Goal: Task Accomplishment & Management: Manage account settings

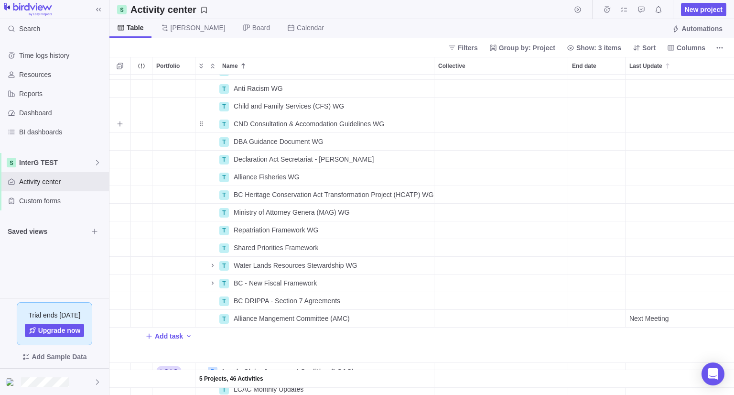
scroll to position [430, 0]
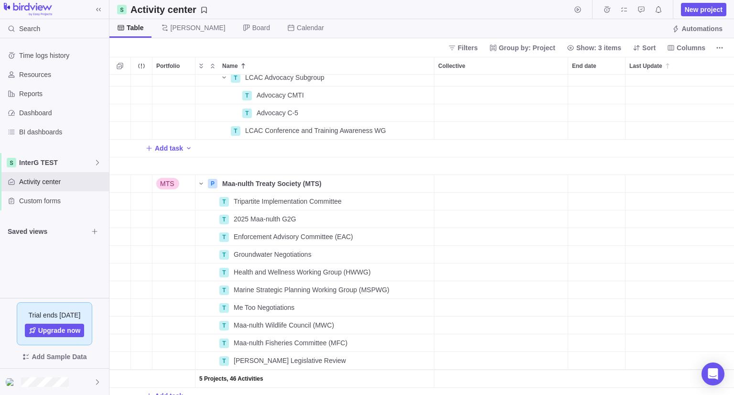
click at [189, 168] on div "T LCAC Advocacy Subgroup Details Open T Advocacy CMTI Details Open T Advocacy C…" at bounding box center [421, 235] width 625 height 320
click at [202, 184] on icon "Name" at bounding box center [200, 184] width 3 height 2
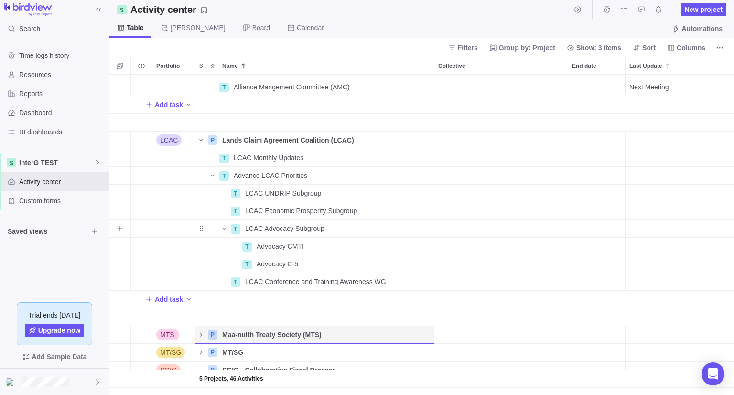
scroll to position [258, 0]
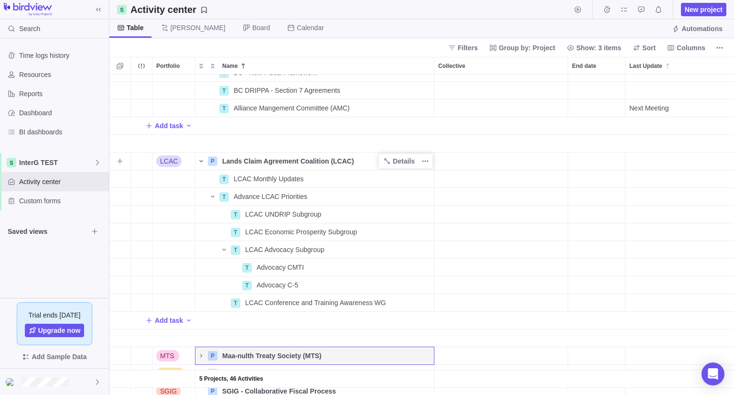
click at [200, 156] on span "Name" at bounding box center [200, 160] width 11 height 13
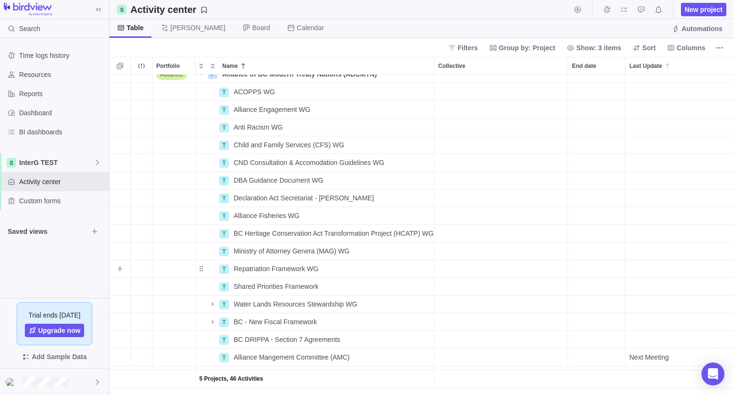
scroll to position [0, 0]
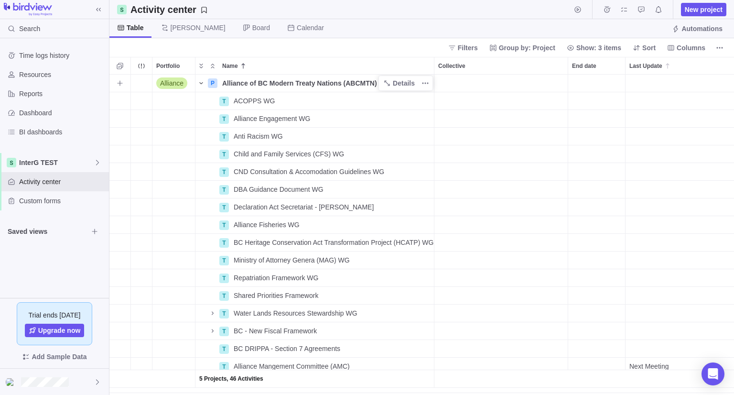
click at [203, 79] on icon "Name" at bounding box center [201, 83] width 8 height 8
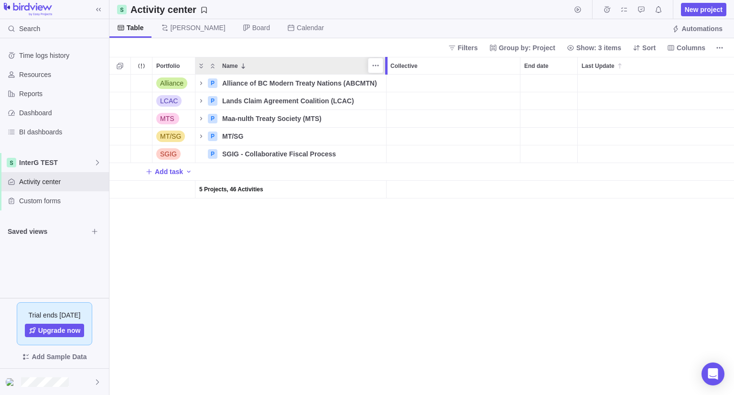
drag, startPoint x: 437, startPoint y: 66, endPoint x: 385, endPoint y: 74, distance: 52.7
click at [385, 74] on div "Portfolio Name Collective End date Last Update Assignees Status Link to file Al…" at bounding box center [421, 226] width 625 height 338
click at [393, 47] on div "Filters Group by: Project Show: 3 items Sort Columns" at bounding box center [421, 47] width 625 height 19
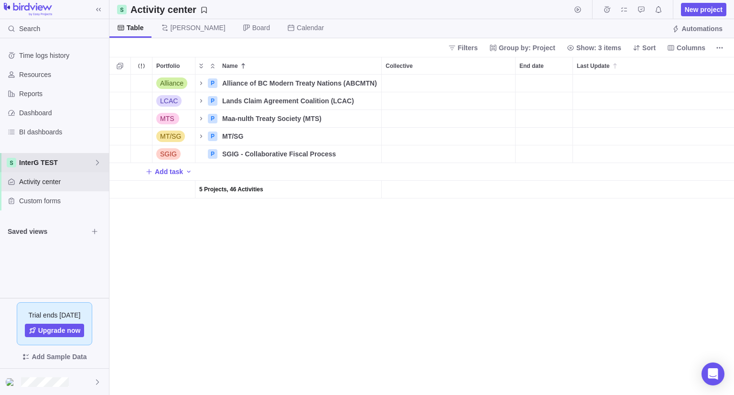
click at [92, 166] on span "InterG TEST" at bounding box center [56, 163] width 75 height 10
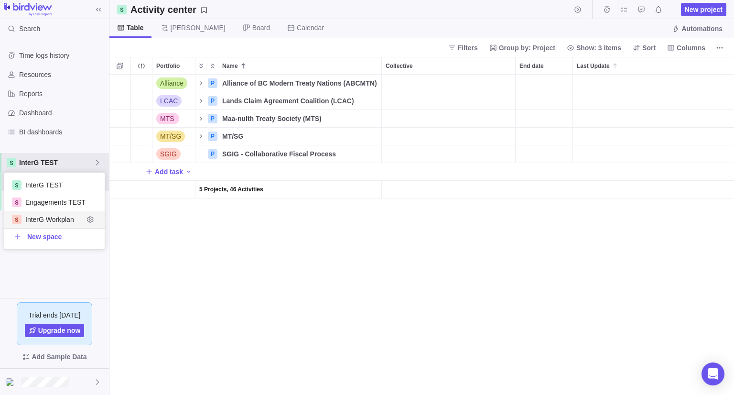
click at [208, 247] on body "Search Time logs history Resources Reports Dashboard BI dashboards InterG TEST …" at bounding box center [367, 197] width 734 height 395
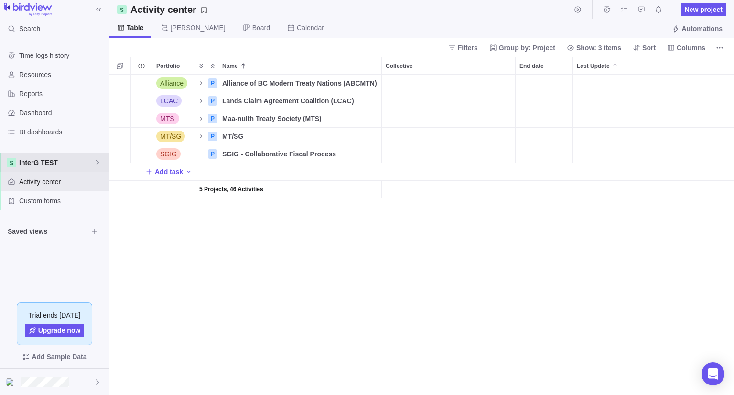
click at [65, 159] on span "InterG TEST" at bounding box center [56, 163] width 75 height 10
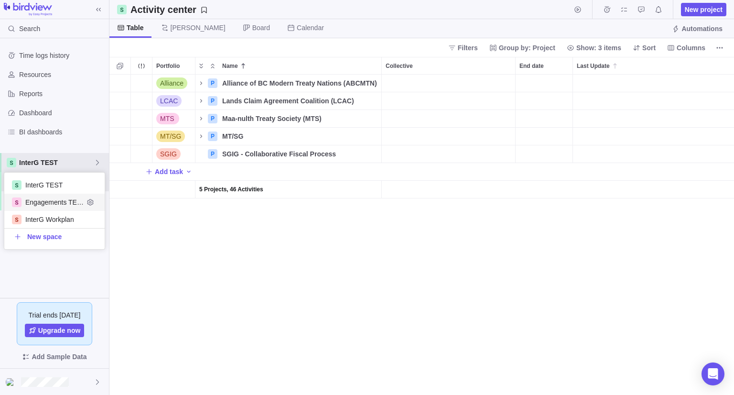
click at [64, 201] on span "Engagements TEST" at bounding box center [54, 202] width 58 height 10
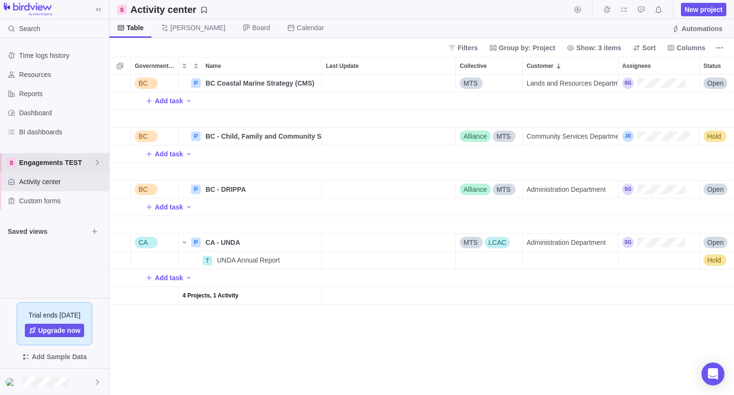
scroll to position [313, 617]
click at [78, 159] on span "Engagements TEST" at bounding box center [56, 163] width 75 height 10
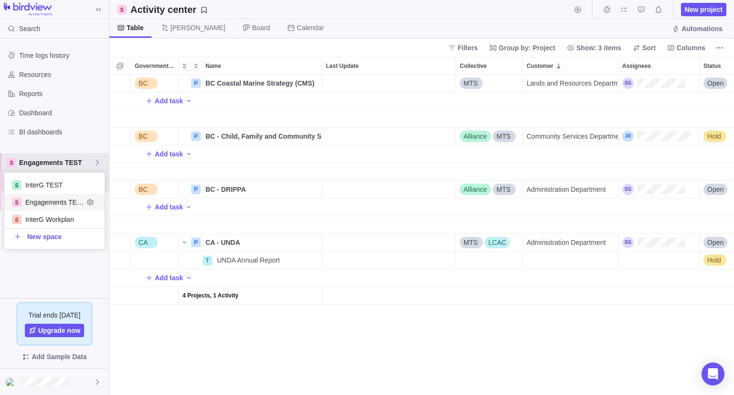
scroll to position [69, 93]
click at [64, 191] on div "InterG TEST" at bounding box center [54, 184] width 100 height 17
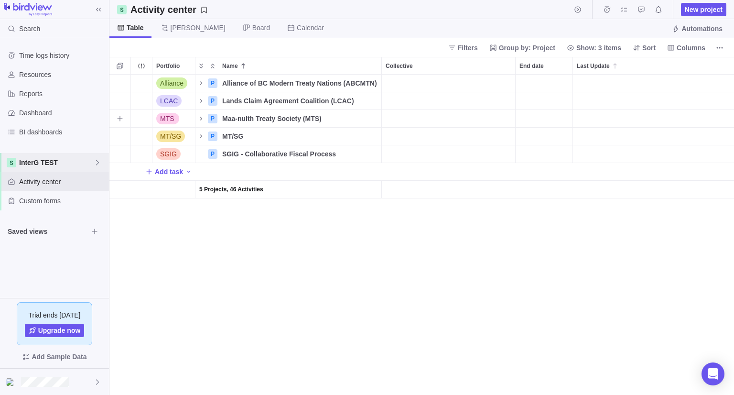
scroll to position [313, 617]
click at [84, 387] on div at bounding box center [54, 381] width 109 height 26
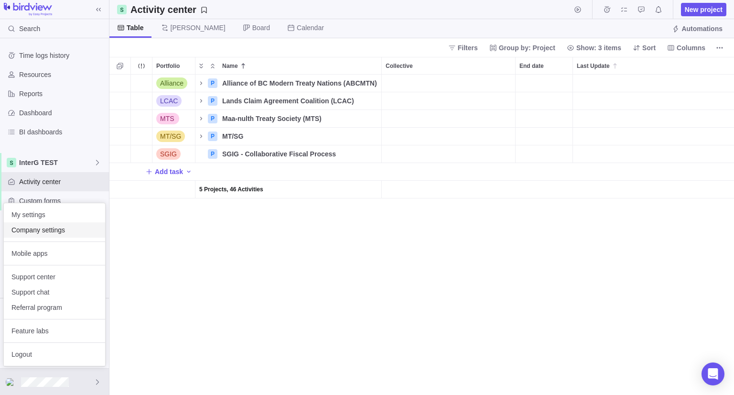
click at [64, 237] on div "Company settings" at bounding box center [54, 229] width 101 height 15
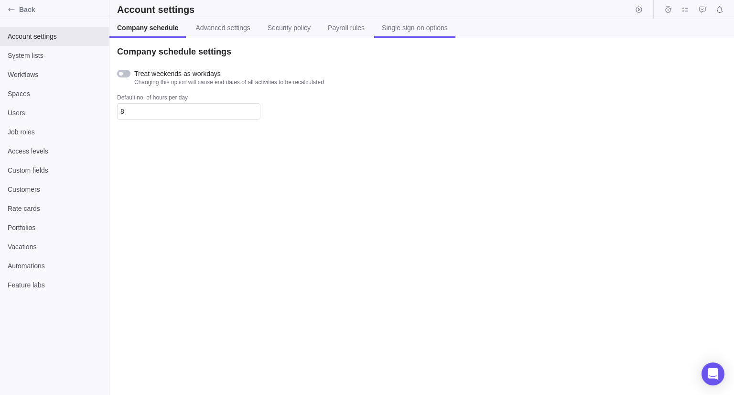
click at [416, 34] on link "Single sign-on options" at bounding box center [414, 28] width 81 height 19
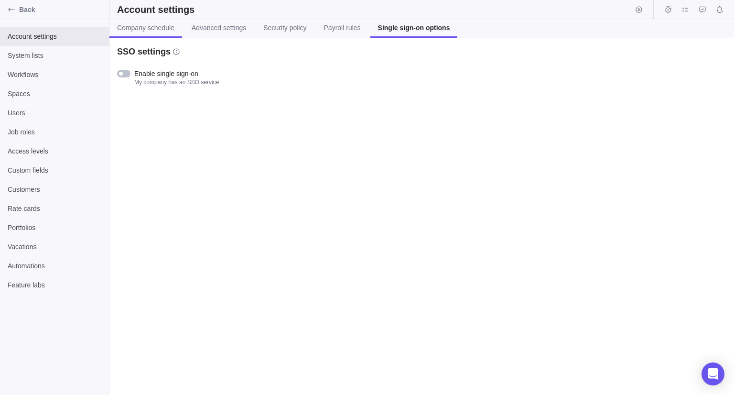
click at [170, 32] on span "Company schedule" at bounding box center [145, 28] width 57 height 10
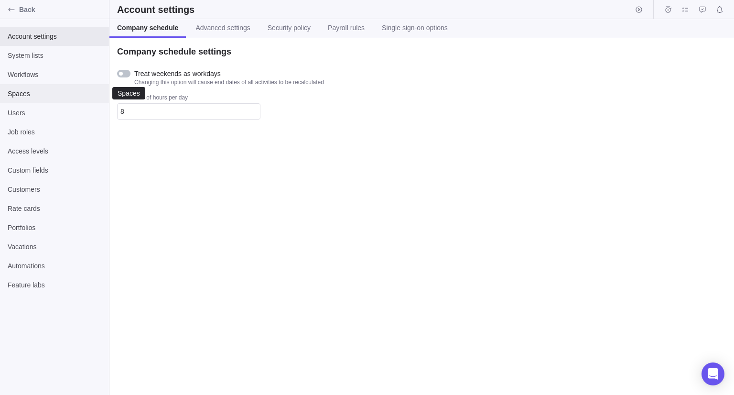
click at [4, 99] on div "Spaces" at bounding box center [54, 93] width 109 height 19
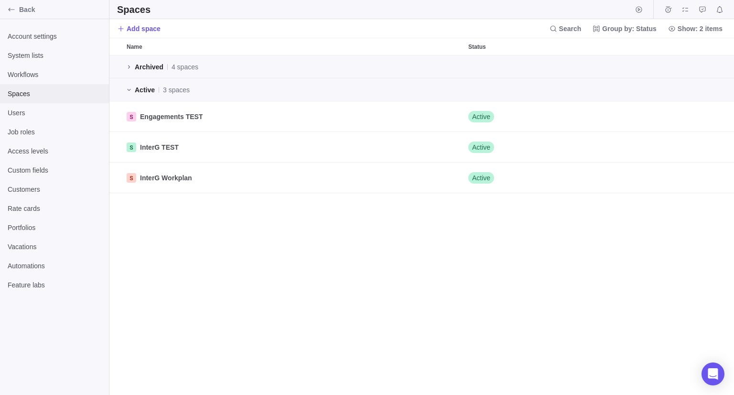
scroll to position [332, 617]
click at [19, 55] on span "System lists" at bounding box center [55, 56] width 94 height 10
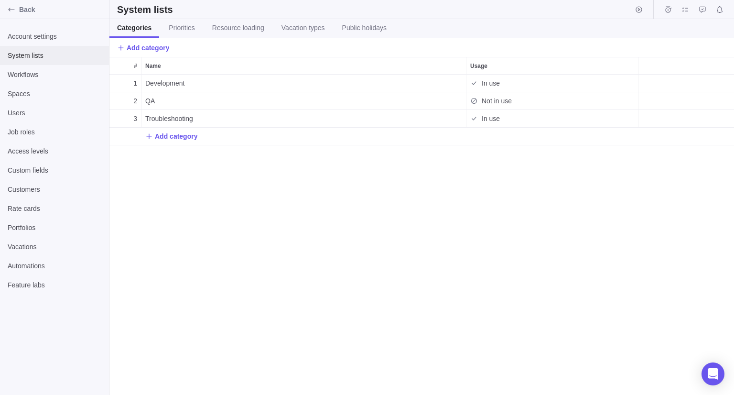
scroll to position [313, 617]
click at [22, 39] on span "Account settings" at bounding box center [55, 37] width 94 height 10
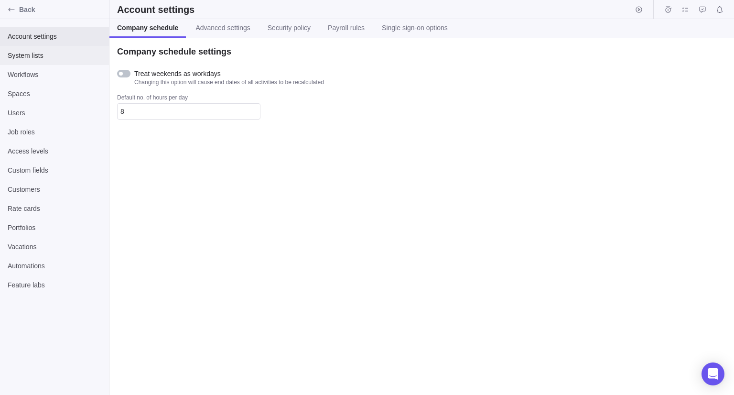
click at [12, 59] on span "System lists" at bounding box center [55, 56] width 94 height 10
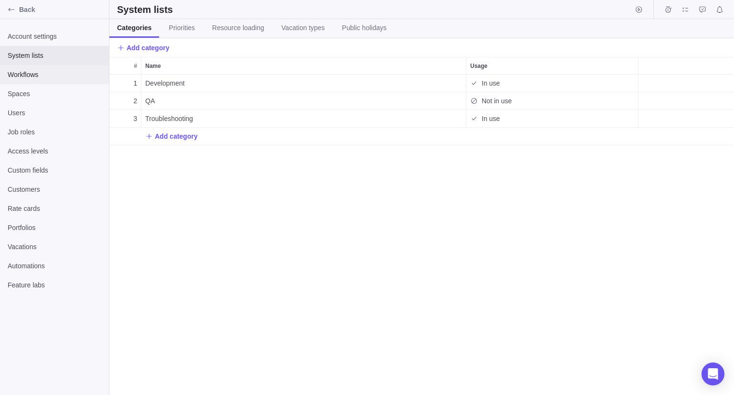
scroll to position [313, 617]
click at [17, 80] on div "Workflows" at bounding box center [54, 74] width 109 height 19
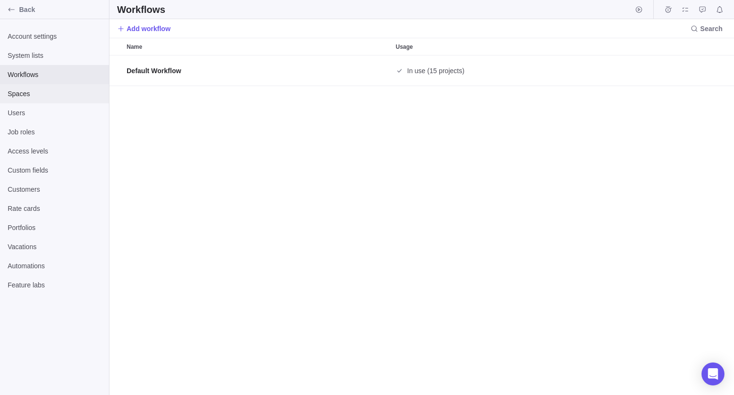
click at [19, 94] on span "Spaces" at bounding box center [55, 94] width 94 height 10
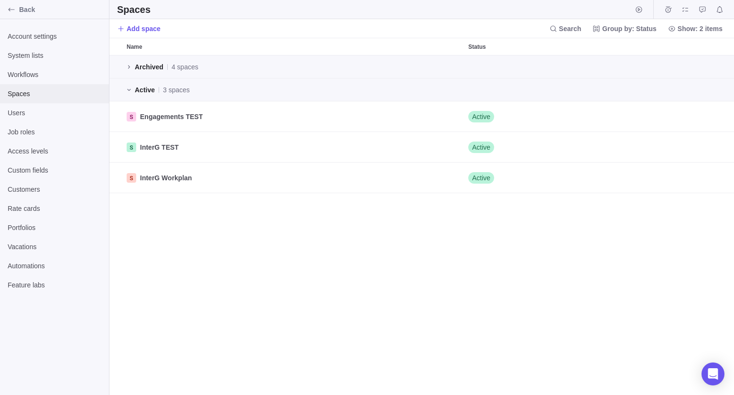
scroll to position [332, 617]
click at [14, 119] on div "Users" at bounding box center [54, 112] width 109 height 19
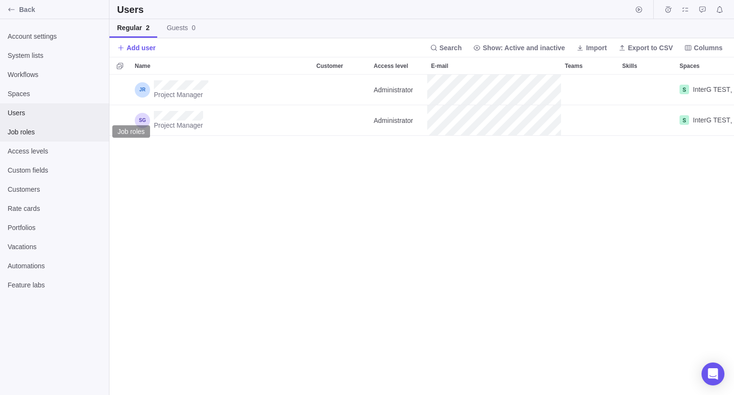
scroll to position [313, 617]
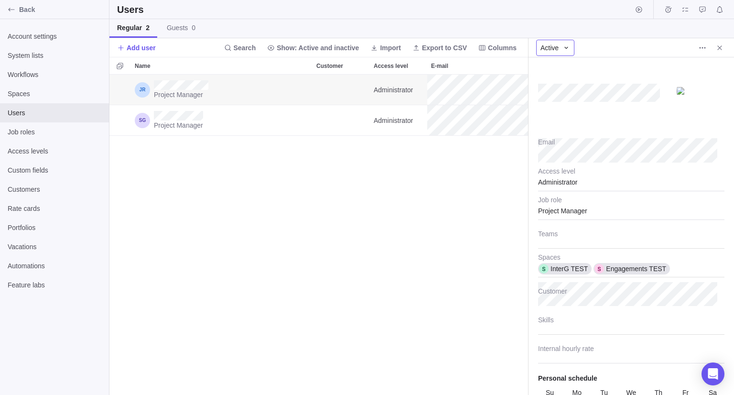
click at [562, 46] on div "Active" at bounding box center [555, 48] width 38 height 16
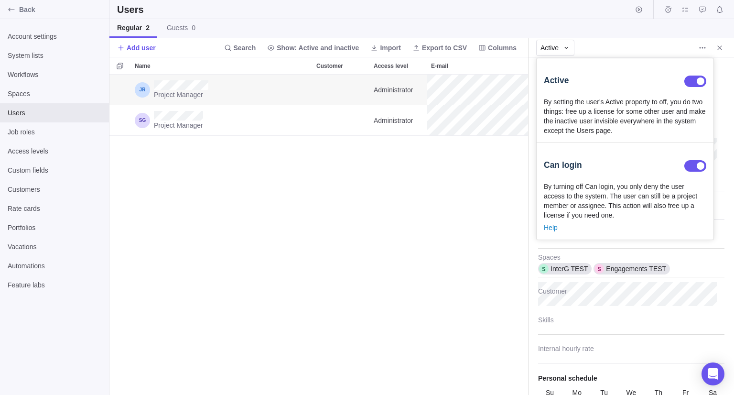
click at [701, 47] on body "Back Account settings System lists Workflows Spaces Users Job roles Access leve…" at bounding box center [367, 197] width 734 height 395
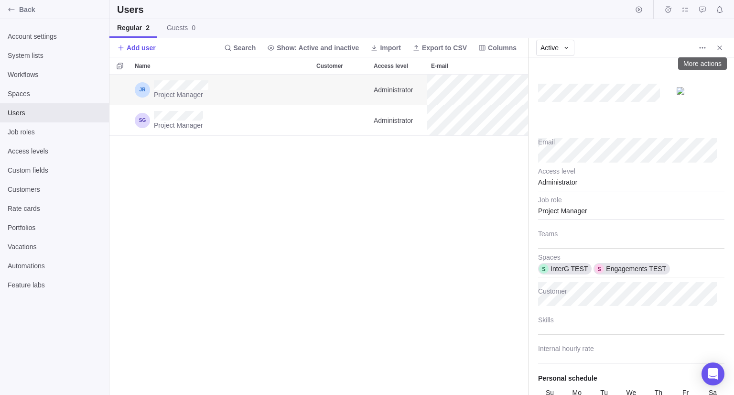
click at [701, 47] on icon "More actions" at bounding box center [703, 48] width 8 height 8
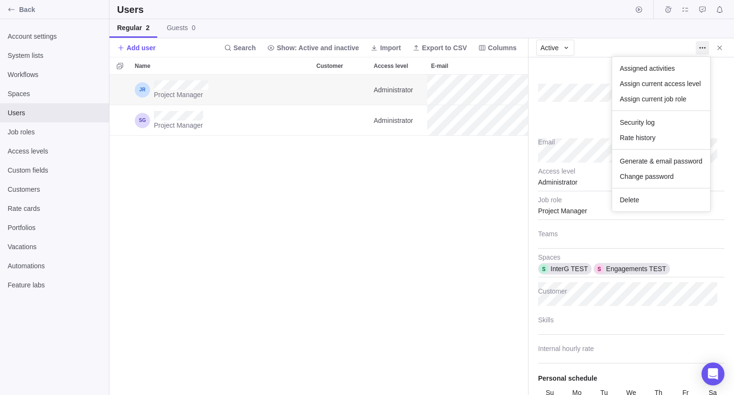
click at [440, 167] on body "Back Account settings System lists Workflows Spaces Users Job roles Access leve…" at bounding box center [367, 197] width 734 height 395
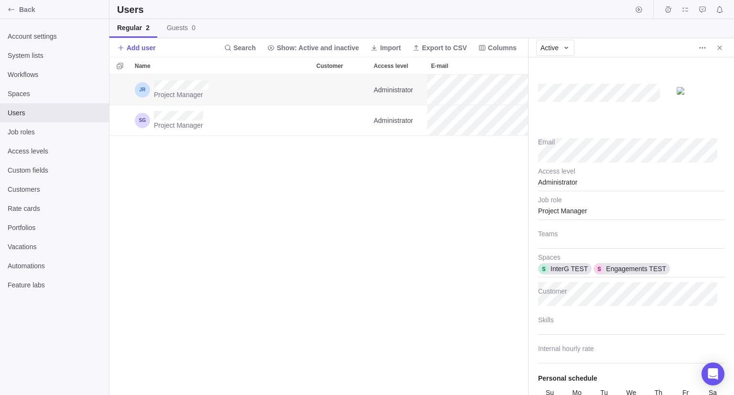
click at [315, 231] on div "Project Manager Administrator InterG TEST , Engagements TEST Project Manager Ad…" at bounding box center [318, 235] width 419 height 320
click at [705, 52] on span "More actions" at bounding box center [702, 47] width 13 height 13
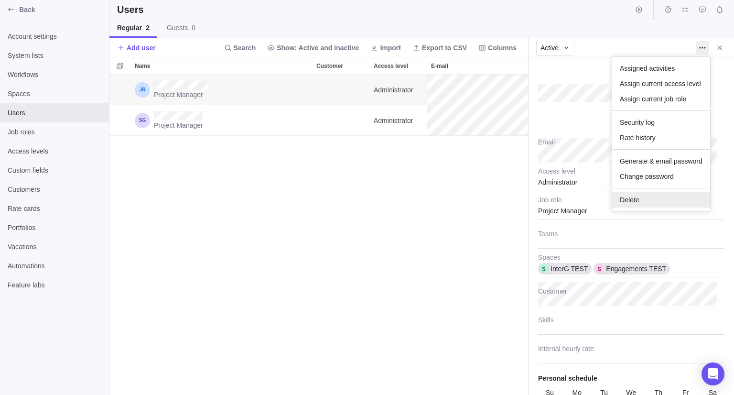
click at [625, 203] on span "Delete" at bounding box center [629, 200] width 19 height 10
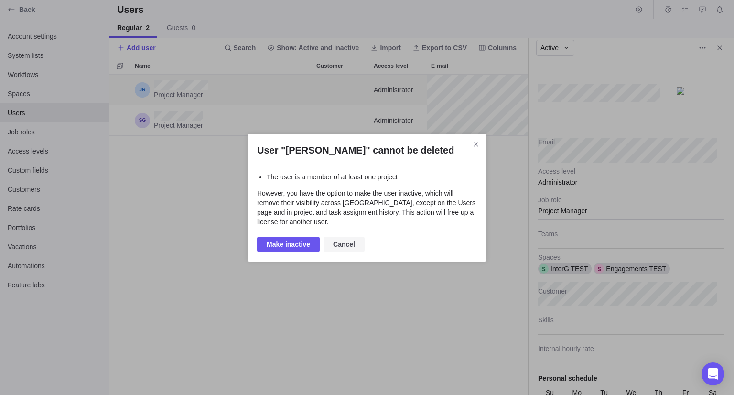
click at [350, 249] on span "Cancel" at bounding box center [344, 243] width 22 height 11
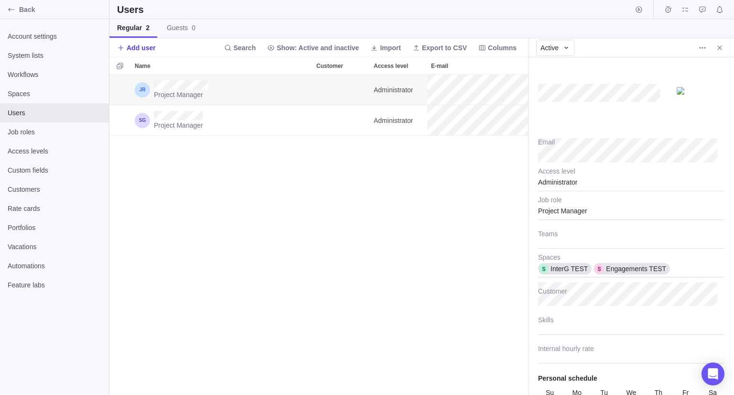
click at [125, 50] on span "Add user" at bounding box center [136, 47] width 39 height 13
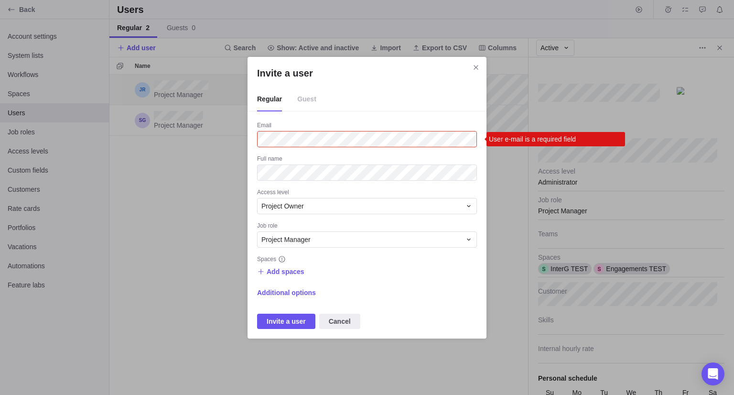
click at [306, 103] on span "Guest" at bounding box center [306, 99] width 19 height 24
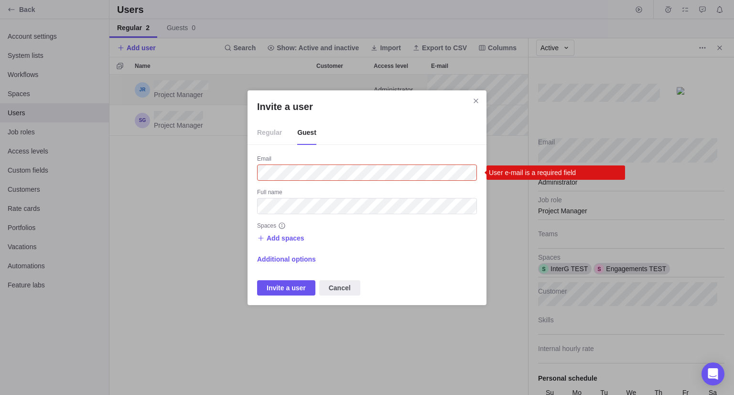
click at [271, 134] on span "Regular" at bounding box center [269, 133] width 25 height 24
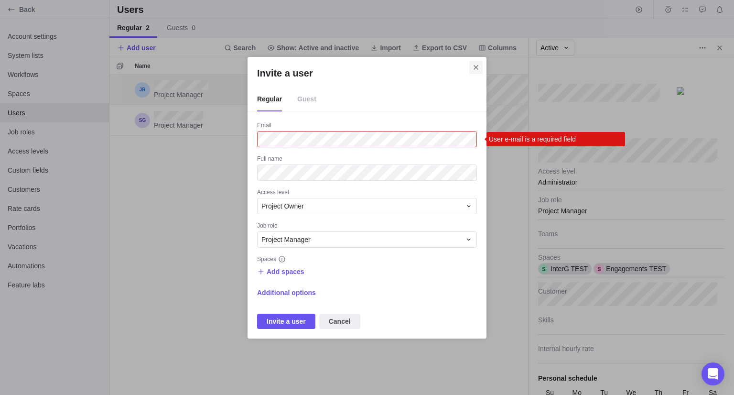
click at [476, 67] on icon "Close" at bounding box center [476, 68] width 8 height 8
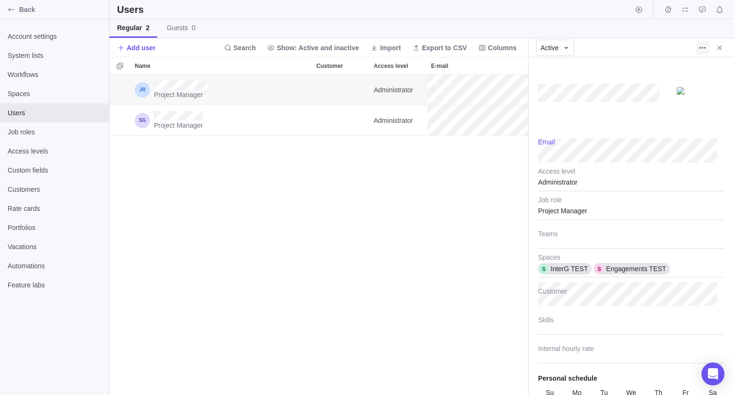
click at [699, 48] on icon "More actions" at bounding box center [703, 48] width 8 height 8
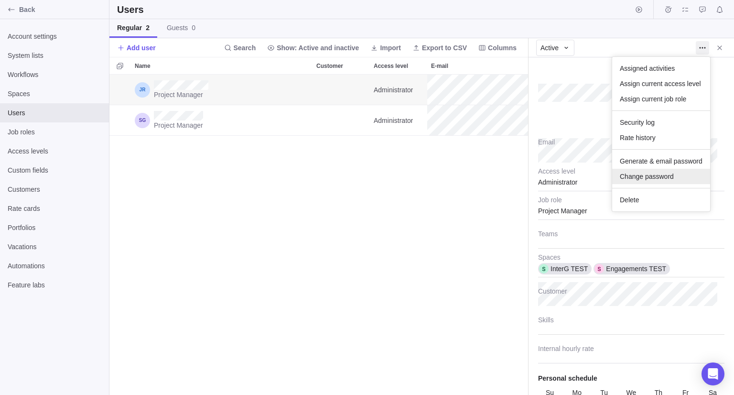
click at [650, 181] on div "Change password" at bounding box center [661, 176] width 98 height 15
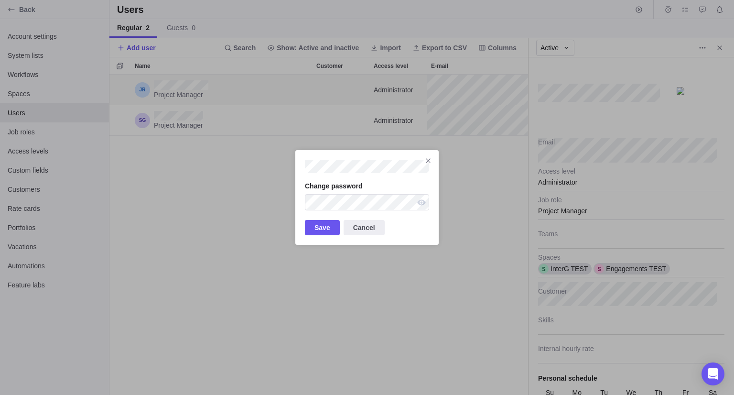
click at [386, 175] on div "Joseph Rotenberg" at bounding box center [367, 170] width 124 height 21
drag, startPoint x: 318, startPoint y: 228, endPoint x: 420, endPoint y: 197, distance: 106.3
click at [420, 197] on div "Change password Save Cancel" at bounding box center [366, 197] width 143 height 95
click at [420, 199] on div "Joseph Rotenberg" at bounding box center [421, 202] width 15 height 16
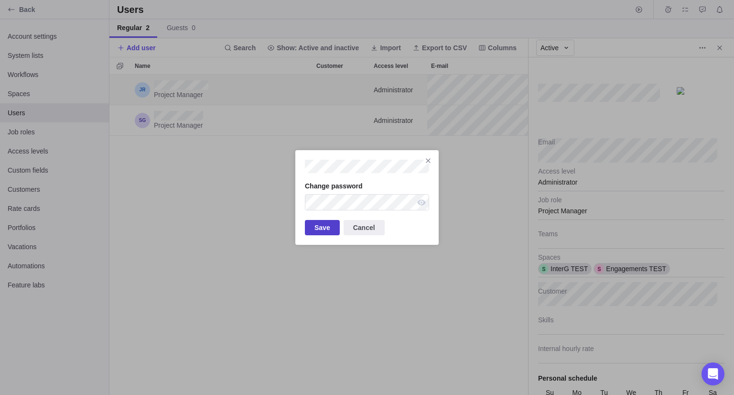
click at [317, 232] on span "Save" at bounding box center [322, 227] width 16 height 11
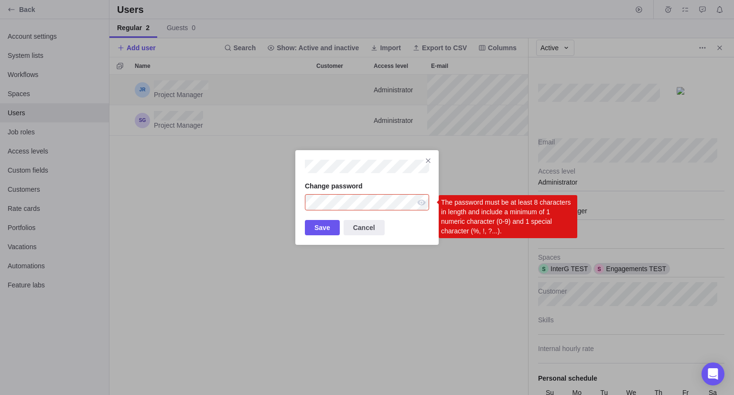
click at [222, 190] on div "Change password The password must be at least 8 characters in length and includ…" at bounding box center [367, 197] width 734 height 395
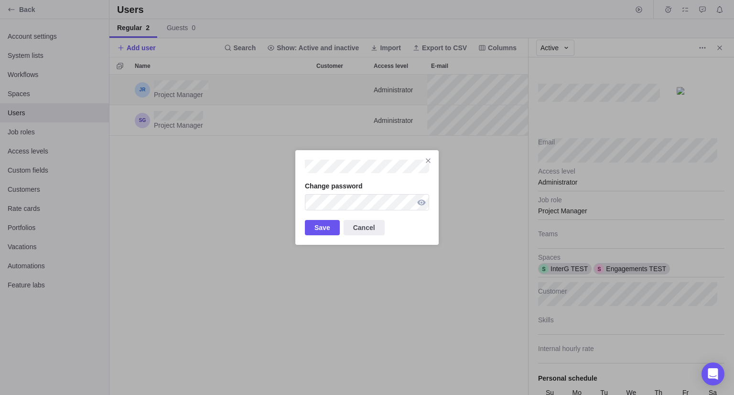
click at [424, 204] on div "Joseph Rotenberg" at bounding box center [421, 202] width 15 height 16
click at [317, 231] on span "Save" at bounding box center [322, 227] width 16 height 11
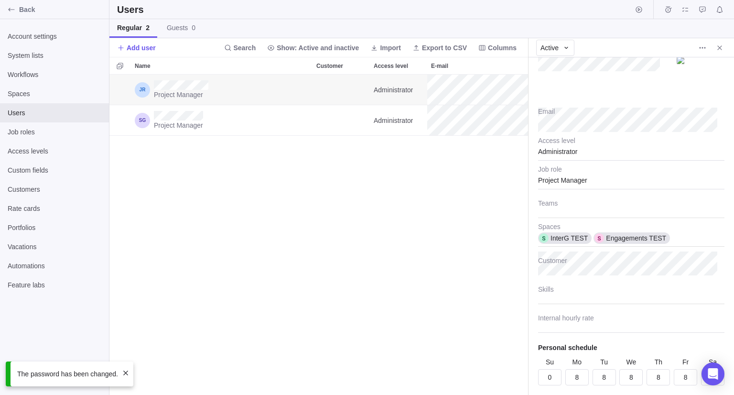
scroll to position [59, 0]
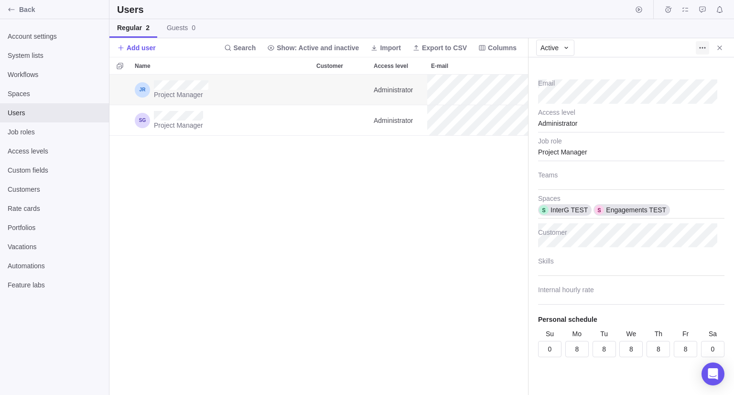
click at [708, 47] on span "More actions" at bounding box center [702, 47] width 13 height 13
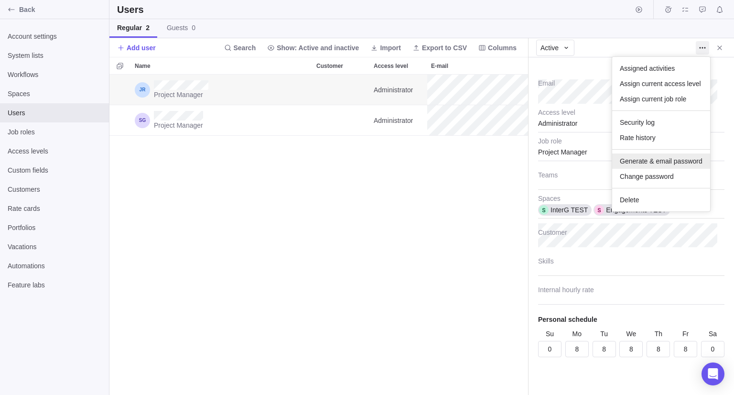
click at [654, 162] on span "Generate & email password" at bounding box center [661, 161] width 83 height 10
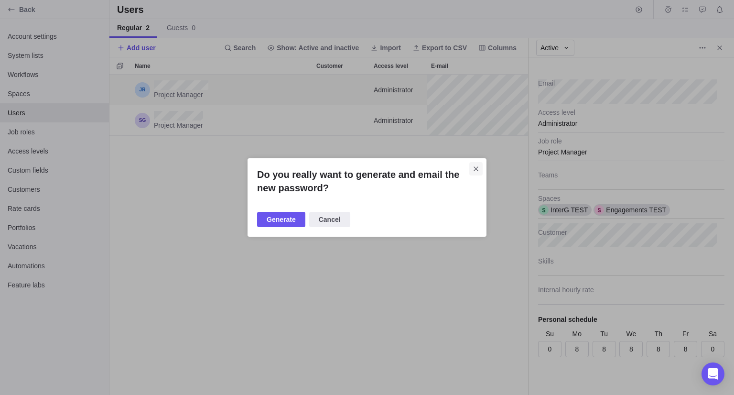
click at [475, 165] on icon "Close" at bounding box center [476, 169] width 8 height 8
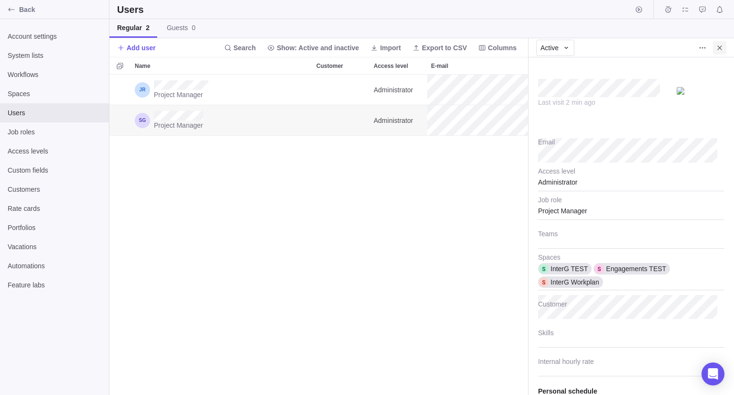
type textarea "x"
click at [721, 46] on icon "Close" at bounding box center [719, 47] width 4 height 4
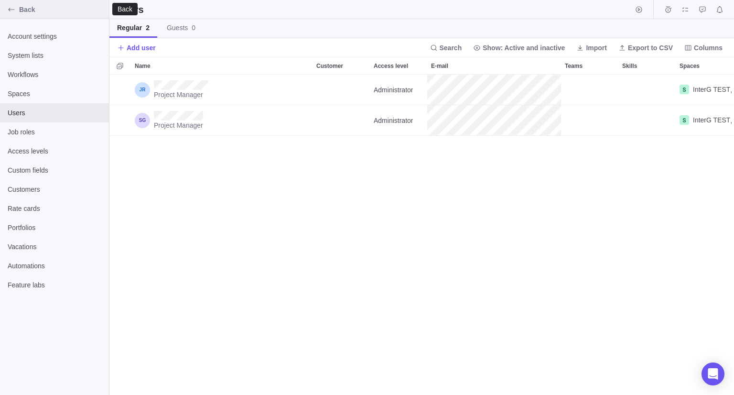
click at [8, 14] on div "Back" at bounding box center [11, 9] width 15 height 15
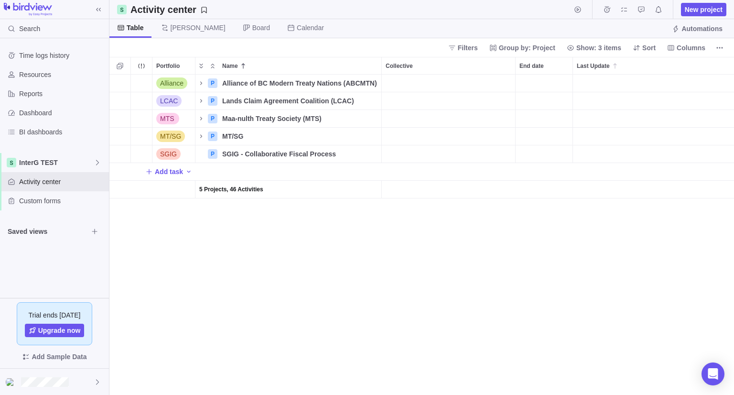
scroll to position [313, 617]
click at [35, 152] on div "Time logs history Resources Reports Dashboard BI dashboards InterG TEST Activit…" at bounding box center [54, 143] width 109 height 210
click at [34, 161] on span "InterG TEST" at bounding box center [56, 163] width 75 height 10
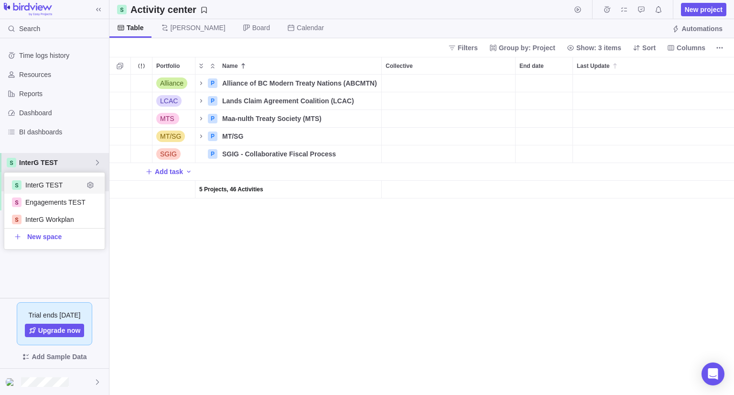
click at [42, 189] on span "InterG TEST" at bounding box center [54, 185] width 58 height 10
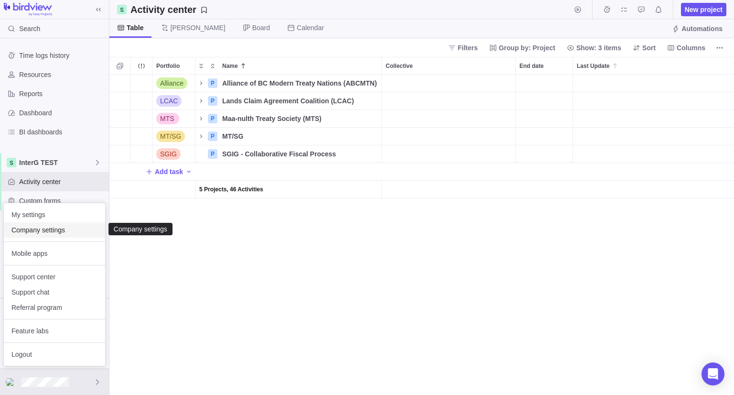
click at [44, 228] on span "Company settings" at bounding box center [54, 230] width 86 height 10
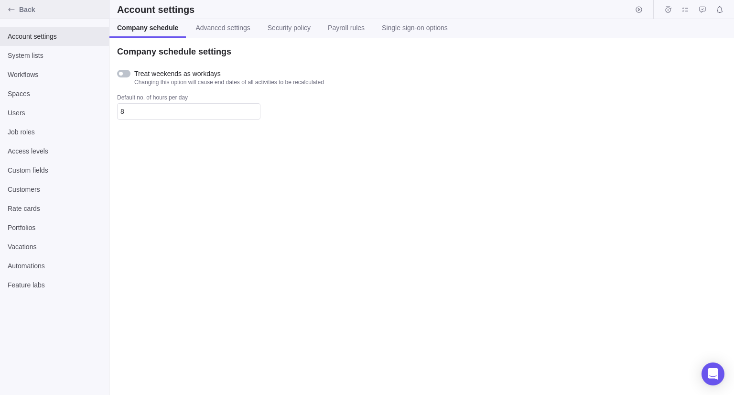
click at [8, 8] on icon "Back" at bounding box center [12, 10] width 8 height 8
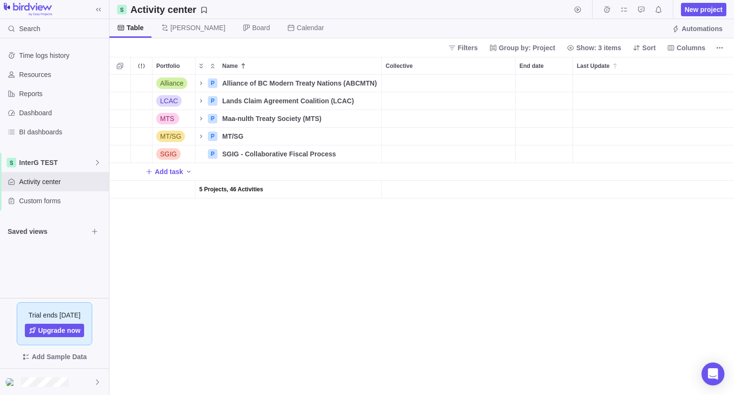
scroll to position [8, 8]
click at [43, 166] on span "InterG TEST" at bounding box center [56, 163] width 75 height 10
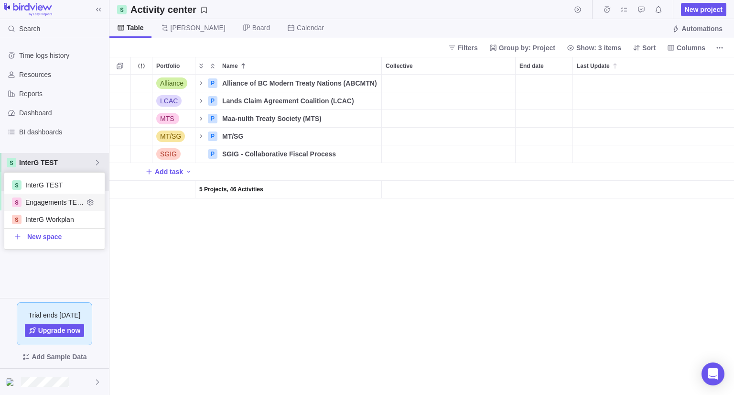
click at [55, 203] on span "Engagements TEST" at bounding box center [54, 202] width 58 height 10
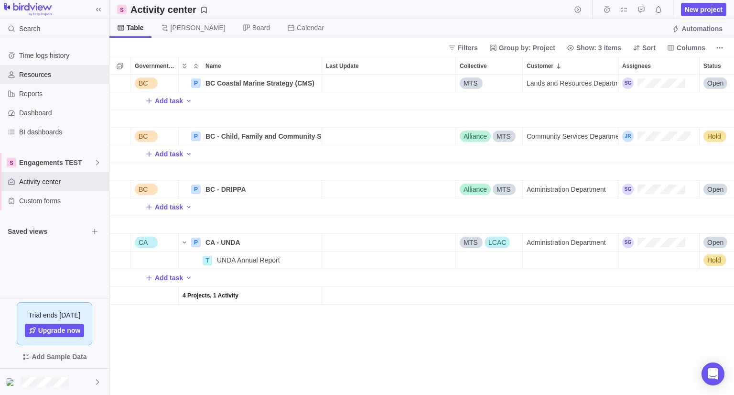
click at [44, 68] on div "Resources" at bounding box center [54, 74] width 109 height 19
